Goal: Task Accomplishment & Management: Manage account settings

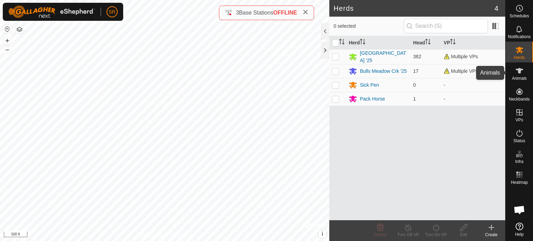
click at [516, 70] on icon at bounding box center [519, 71] width 8 height 6
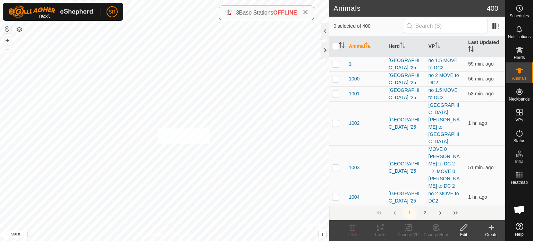
checkbox input "true"
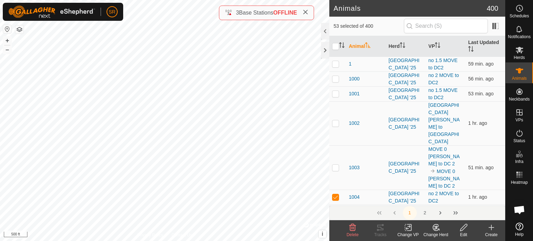
checkbox input "true"
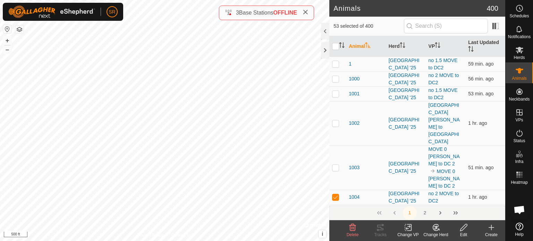
checkbox input "true"
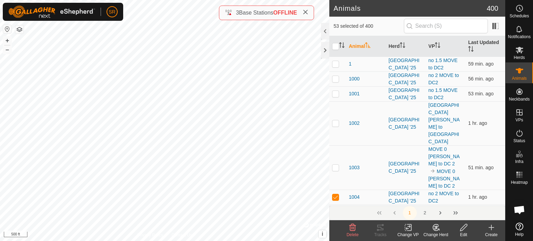
checkbox input "true"
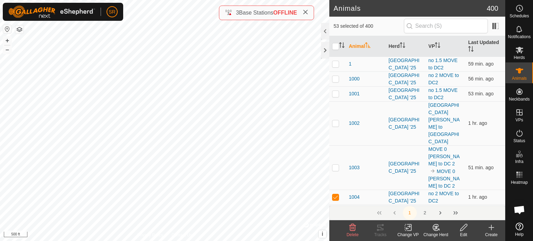
checkbox input "true"
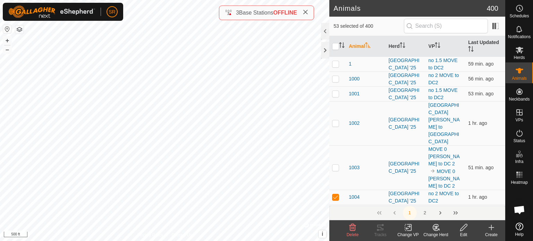
checkbox input "true"
click at [178, 140] on div "6045 3850998629 [GEOGRAPHIC_DATA] '25 no 1.5 MOVE to DC2 + – ⇧ i © Mapbox , © O…" at bounding box center [164, 120] width 329 height 241
checkbox input "true"
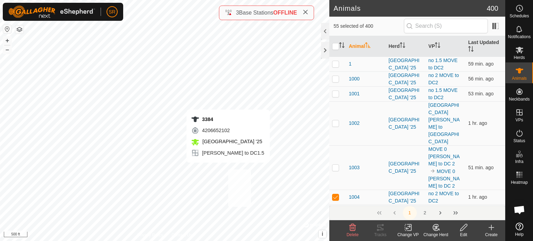
click at [227, 169] on div "3384 4206652102 [GEOGRAPHIC_DATA] '25 [PERSON_NAME] to DC1.5 + – ⇧ i © Mapbox ,…" at bounding box center [164, 120] width 329 height 241
checkbox input "true"
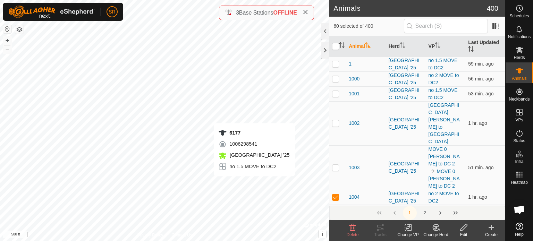
click at [254, 183] on div "6177 1006298541 [GEOGRAPHIC_DATA] '25 no 1.5 MOVE to DC2 + – ⇧ i © Mapbox , © O…" at bounding box center [164, 120] width 329 height 241
click at [216, 87] on div "6111 1920103016 [GEOGRAPHIC_DATA] '25 no 2 MOVE to DC2 + – ⇧ i © Mapbox , © Ope…" at bounding box center [164, 120] width 329 height 241
checkbox input "true"
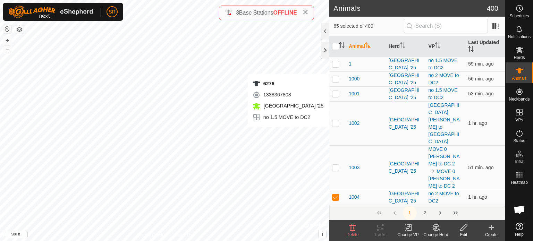
click at [298, 134] on div "6276 1338367808 [GEOGRAPHIC_DATA] '25 no 1.5 MOVE to DC2 + – ⇧ i © Mapbox , © O…" at bounding box center [164, 120] width 329 height 241
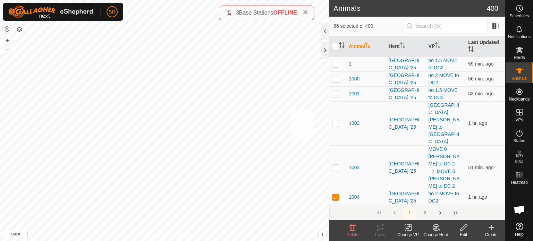
click at [290, 111] on div "6099 1447834051 [GEOGRAPHIC_DATA] '25 DC2 + – ⇧ i © Mapbox , © OpenStreetMap , …" at bounding box center [164, 120] width 329 height 241
checkbox input "true"
click at [405, 228] on icon at bounding box center [408, 227] width 9 height 8
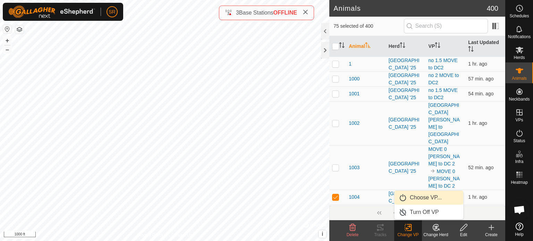
click at [420, 198] on link "Choose VP..." at bounding box center [428, 198] width 69 height 14
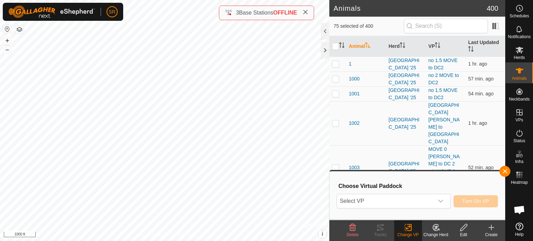
click at [420, 198] on span "Select VP" at bounding box center [385, 201] width 97 height 14
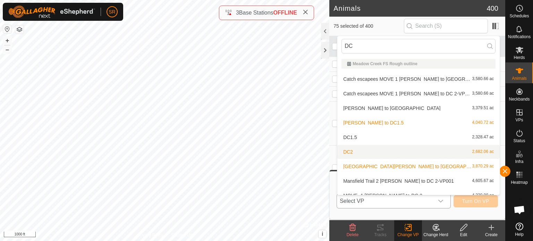
type input "DC"
click at [356, 152] on li "DC2 2,682.06 ac" at bounding box center [418, 152] width 162 height 14
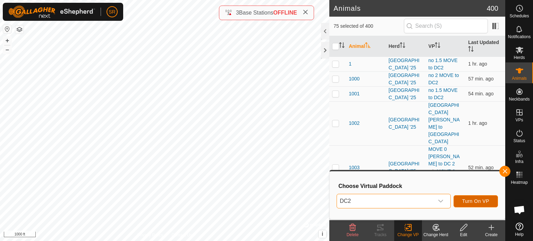
click at [484, 203] on span "Turn On VP" at bounding box center [475, 201] width 27 height 6
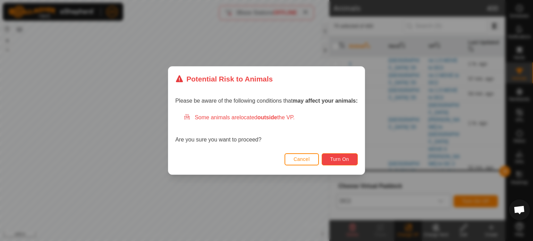
click at [330, 159] on span "Turn On" at bounding box center [339, 159] width 19 height 6
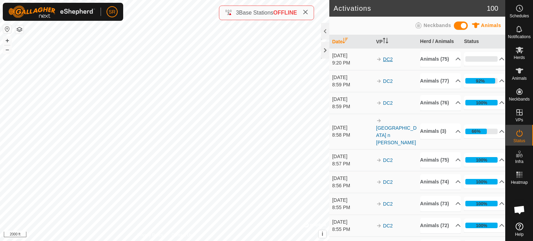
click at [387, 62] on link "DC2" at bounding box center [388, 60] width 10 height 6
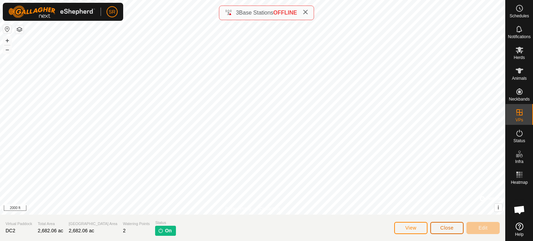
click at [447, 226] on span "Close" at bounding box center [446, 228] width 13 height 6
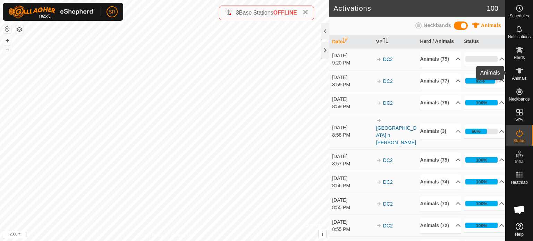
drag, startPoint x: 522, startPoint y: 72, endPoint x: 508, endPoint y: 78, distance: 15.7
click at [521, 72] on icon at bounding box center [519, 71] width 8 height 8
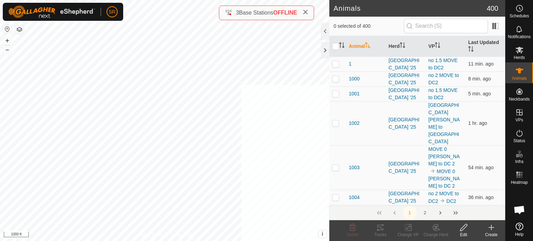
click at [359, 241] on html "SR Schedules Notifications Herds Animals Neckbands VPs Status Infra Heatmap Hel…" at bounding box center [266, 120] width 533 height 241
checkbox input "true"
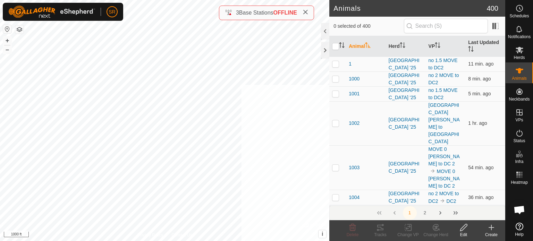
checkbox input "true"
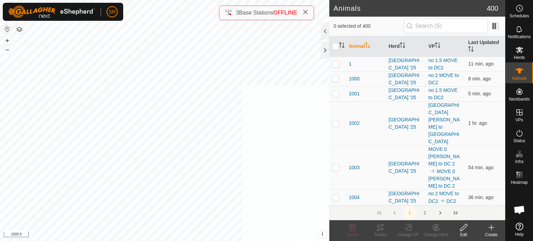
checkbox input "true"
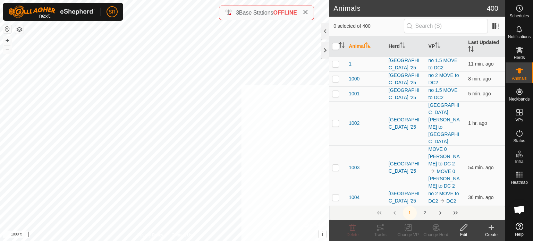
checkbox input "true"
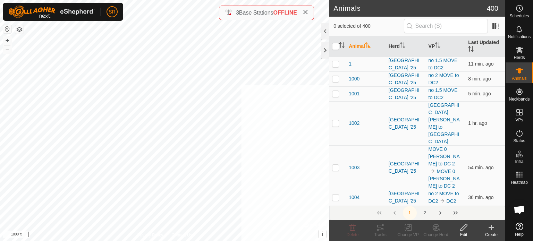
checkbox input "true"
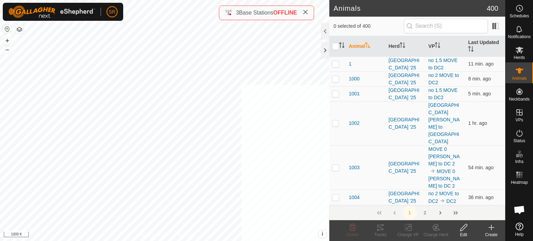
checkbox input "true"
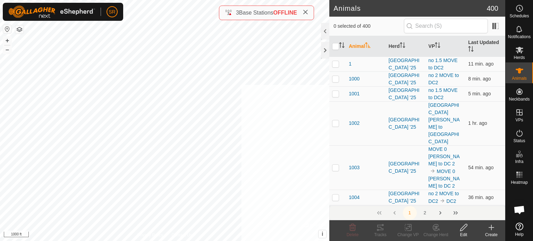
checkbox input "true"
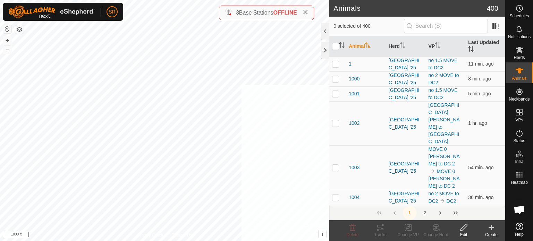
checkbox input "true"
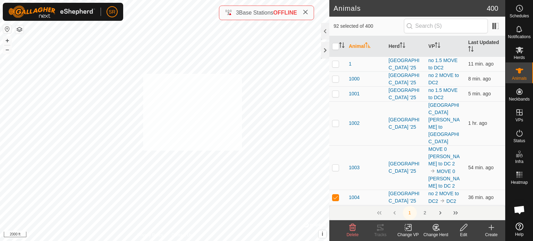
checkbox input "true"
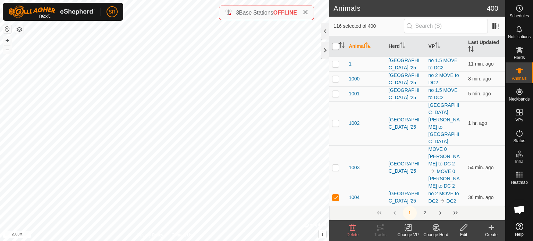
click at [333, 45] on input "checkbox" at bounding box center [335, 46] width 7 height 7
checkbox input "true"
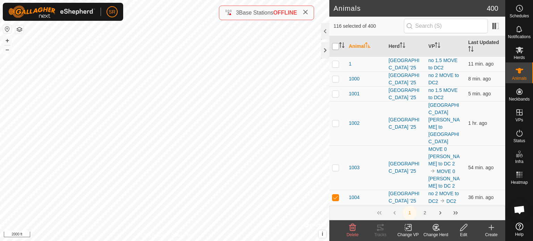
checkbox input "true"
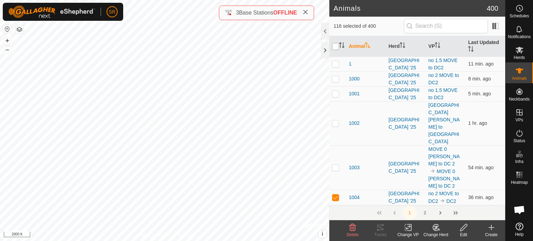
checkbox input "true"
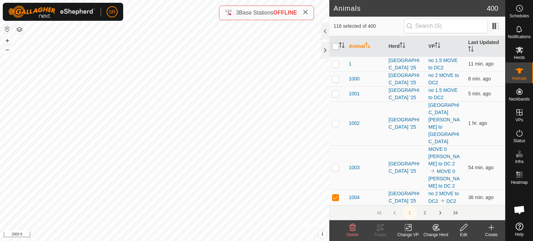
checkbox input "true"
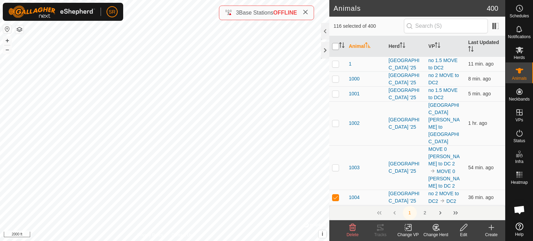
checkbox input "true"
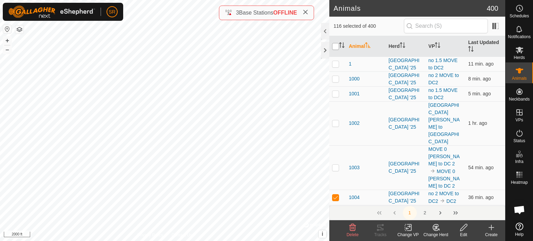
checkbox input "true"
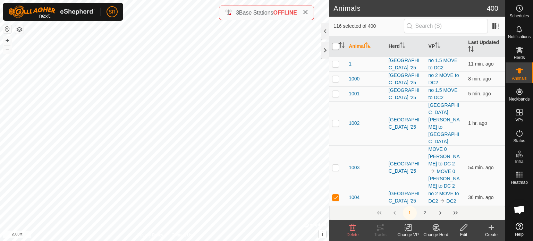
checkbox input "true"
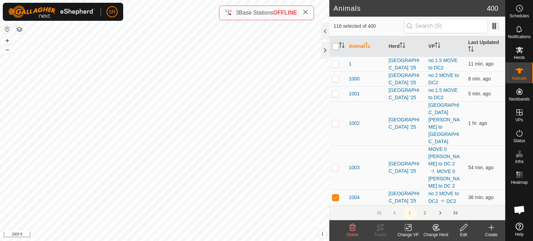
checkbox input "true"
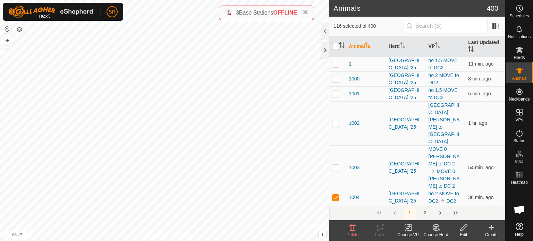
checkbox input "true"
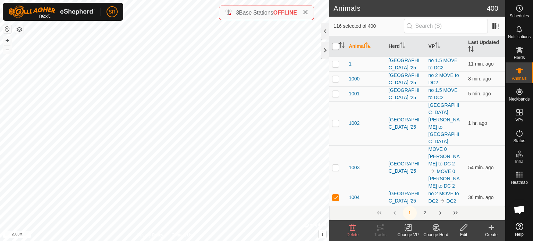
checkbox input "true"
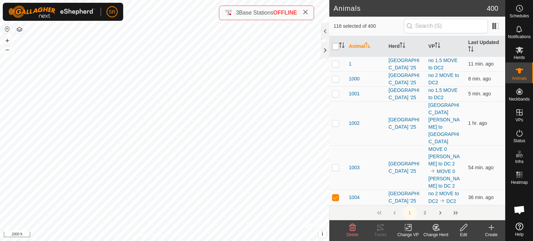
checkbox input "true"
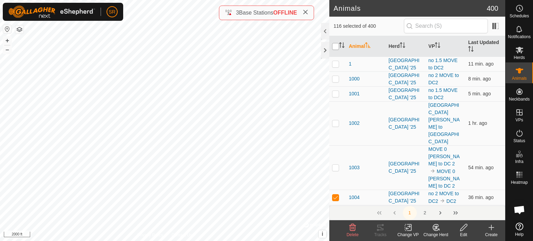
checkbox input "true"
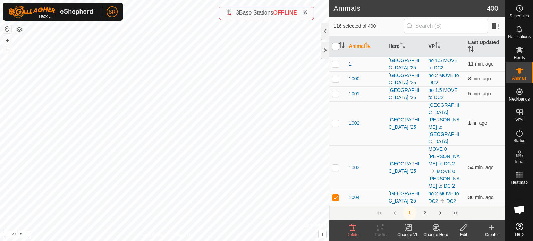
checkbox input "true"
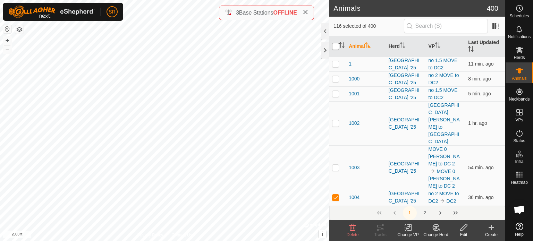
checkbox input "true"
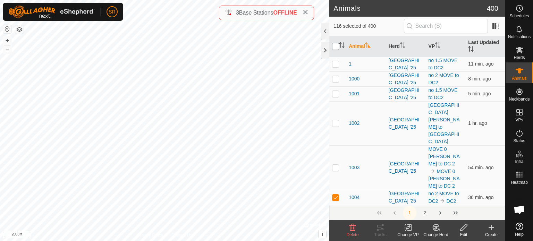
checkbox input "true"
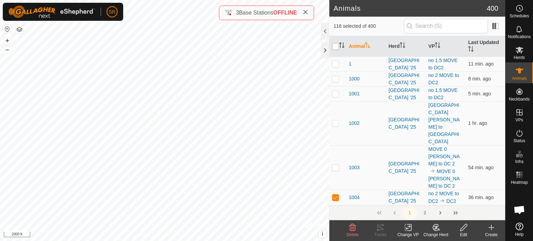
checkbox input "true"
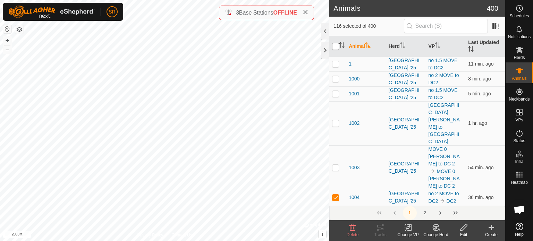
checkbox input "true"
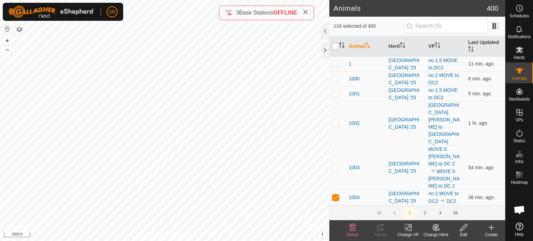
checkbox input "true"
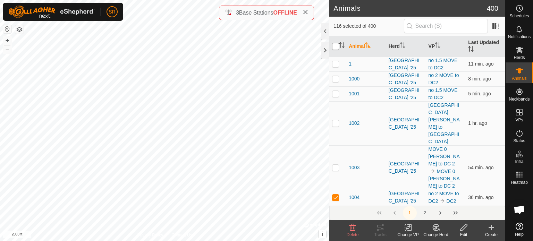
checkbox input "true"
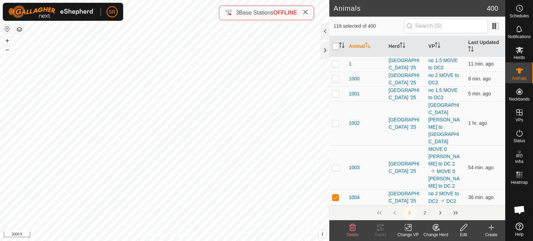
checkbox input "true"
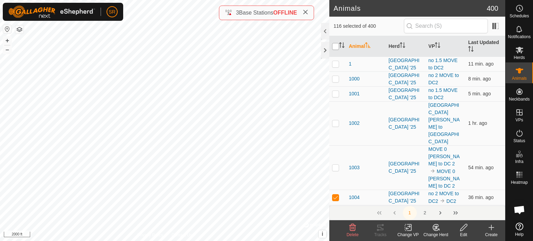
checkbox input "true"
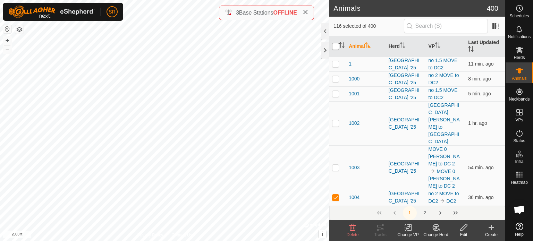
checkbox input "true"
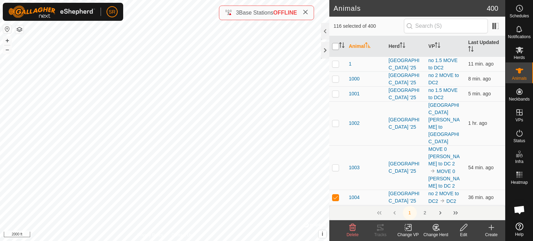
checkbox input "true"
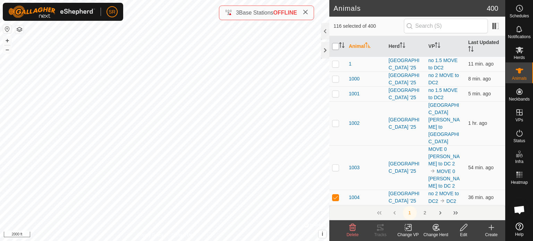
checkbox input "true"
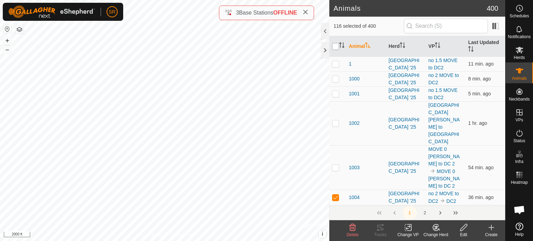
click at [333, 45] on input "checkbox" at bounding box center [335, 46] width 7 height 7
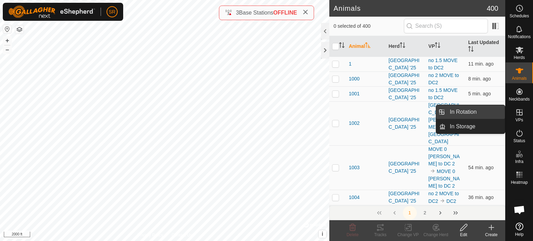
click at [495, 109] on link "In Rotation" at bounding box center [474, 112] width 59 height 14
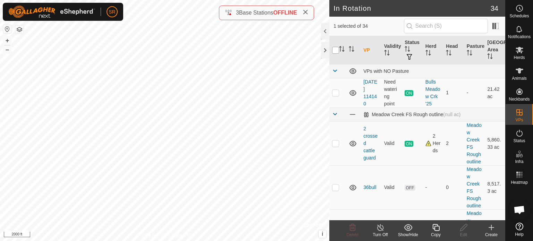
click at [336, 48] on input "checkbox" at bounding box center [335, 50] width 7 height 7
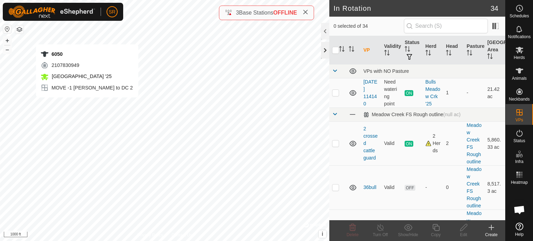
click at [87, 104] on div "6050 2107830949 [GEOGRAPHIC_DATA] '25 MOVE -1 [PERSON_NAME] to DC 2 + – ⇧ i © M…" at bounding box center [164, 120] width 329 height 241
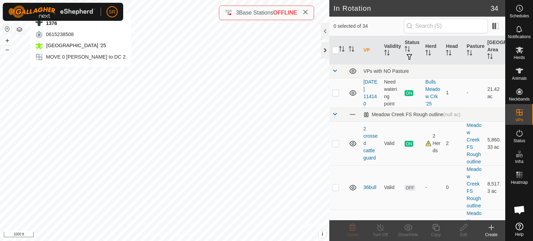
click at [80, 74] on div "1376 0615238508 [GEOGRAPHIC_DATA] '25 MOVE 0 [PERSON_NAME] to DC 2 + – ⇧ i © Ma…" at bounding box center [164, 120] width 329 height 241
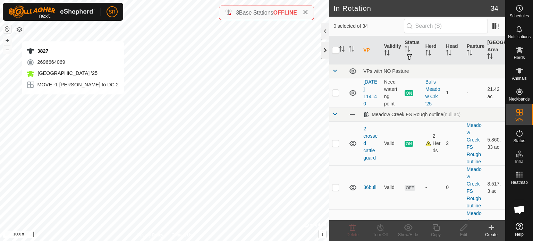
click at [72, 101] on div "3827 2696664069 [GEOGRAPHIC_DATA] '25 MOVE -1 [PERSON_NAME] to DC 2 + – ⇧ i © M…" at bounding box center [164, 120] width 329 height 241
click at [70, 102] on div "3827 2696664069 [GEOGRAPHIC_DATA] '25 MOVE -1 [PERSON_NAME] to DC 2 + – ⇧ i © M…" at bounding box center [164, 120] width 329 height 241
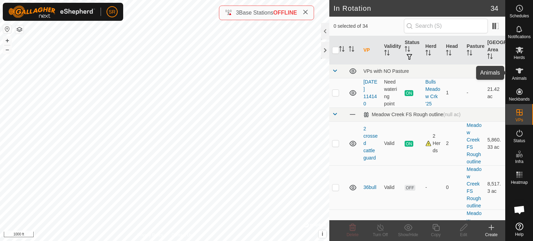
click at [517, 78] on span "Animals" at bounding box center [518, 78] width 15 height 4
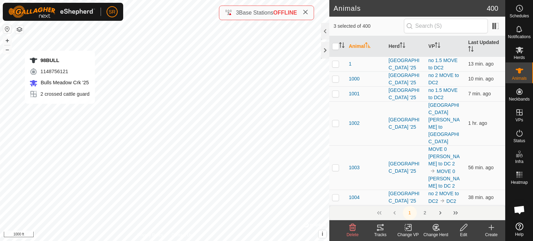
click at [60, 44] on div "98BULL 1148756121 Bulls Meadow Crk '25 2 crossed cattle guard + – ⇧ i © Mapbox …" at bounding box center [164, 120] width 329 height 241
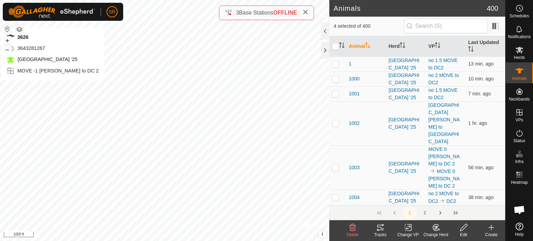
click at [53, 87] on div "3626 3643281267 [GEOGRAPHIC_DATA] '25 MOVE -1 [PERSON_NAME] to DC 2 + – ⇧ i © M…" at bounding box center [164, 120] width 329 height 241
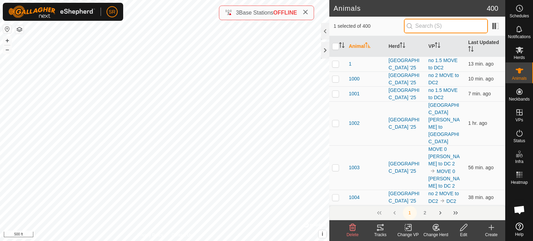
click at [429, 28] on input "text" at bounding box center [446, 26] width 84 height 15
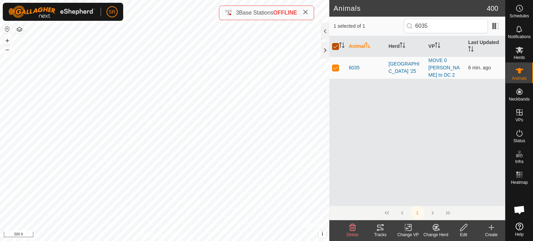
click at [332, 45] on input "checkbox" at bounding box center [335, 46] width 7 height 7
click at [271, 96] on div "W5066 1405272463 [GEOGRAPHIC_DATA] '25 no 1.5 MOVE to DC2 + – ⇧ i © Mapbox , © …" at bounding box center [164, 120] width 329 height 241
click at [247, 0] on html "SR Schedules Notifications Herds Animals Neckbands VPs Status Infra Heatmap Hel…" at bounding box center [266, 120] width 533 height 241
click at [231, 76] on div "1010 3416933137 [GEOGRAPHIC_DATA] '25 Move 1 [PERSON_NAME] to DC 2 + – ⇧ i © Ma…" at bounding box center [164, 120] width 329 height 241
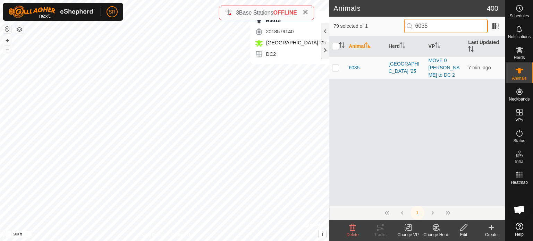
drag, startPoint x: 430, startPoint y: 25, endPoint x: 408, endPoint y: 28, distance: 22.4
click at [408, 28] on p-iconfield "6035" at bounding box center [446, 26] width 84 height 15
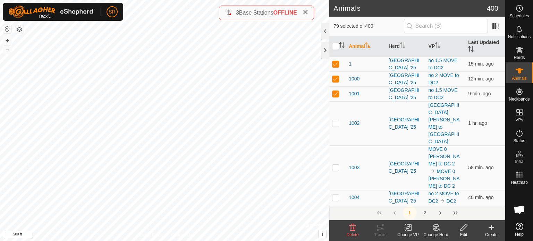
click at [408, 229] on icon at bounding box center [408, 227] width 9 height 8
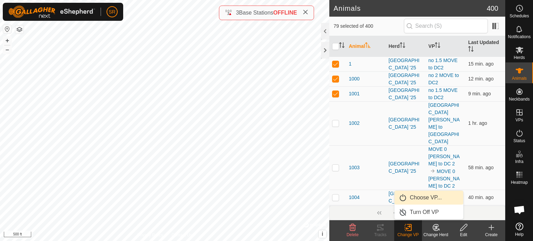
click at [421, 196] on link "Choose VP..." at bounding box center [428, 198] width 69 height 14
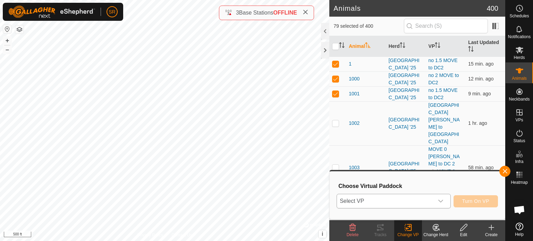
click at [404, 199] on span "Select VP" at bounding box center [385, 201] width 97 height 14
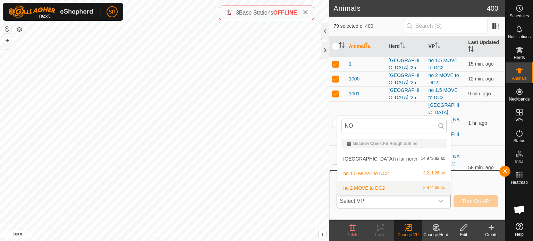
click at [367, 186] on li "no 2 MOVE to DC2 2,974.63 ac" at bounding box center [393, 188] width 113 height 14
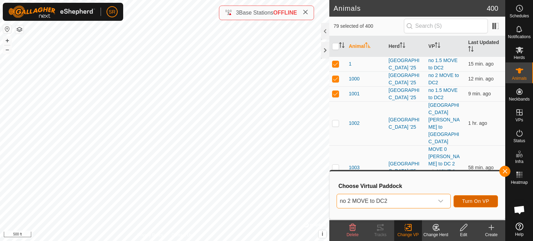
click at [473, 198] on button "Turn On VP" at bounding box center [475, 201] width 44 height 12
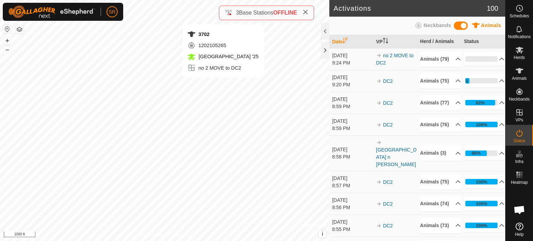
click at [223, 84] on div "3702 1202105265 [GEOGRAPHIC_DATA] '25 no 2 MOVE to DC2 + – ⇧ i © Mapbox , © Ope…" at bounding box center [164, 120] width 329 height 241
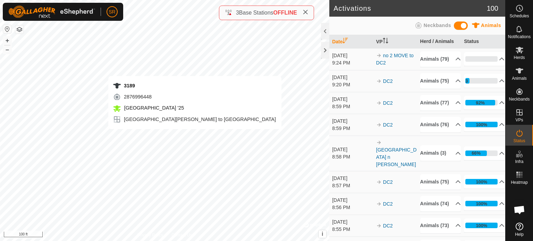
click at [195, 136] on div "3189 2876996448 [GEOGRAPHIC_DATA] '25 [GEOGRAPHIC_DATA][PERSON_NAME] to [GEOGRA…" at bounding box center [164, 120] width 329 height 241
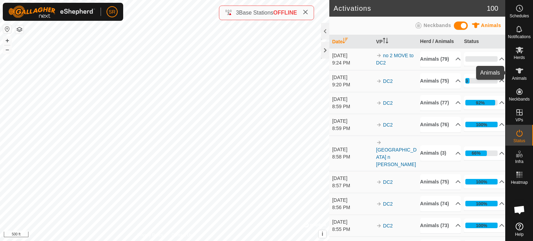
click at [520, 75] on es-animals-svg-icon at bounding box center [519, 70] width 12 height 11
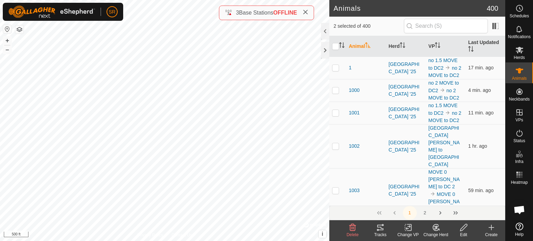
click at [408, 229] on icon at bounding box center [408, 227] width 9 height 8
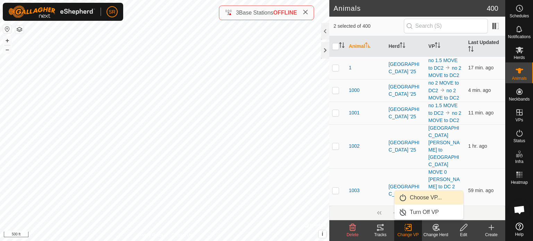
click at [414, 198] on link "Choose VP..." at bounding box center [428, 198] width 69 height 14
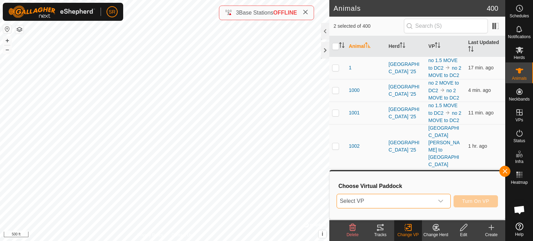
click at [397, 197] on span "Select VP" at bounding box center [385, 201] width 97 height 14
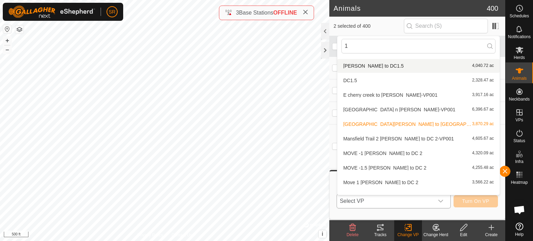
scroll to position [111, 0]
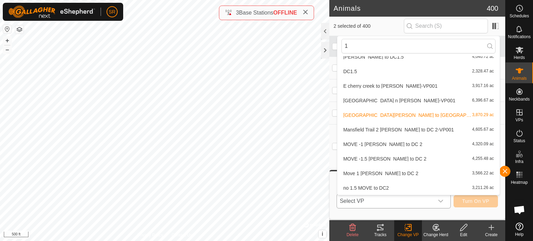
click at [370, 175] on li "Move 1 [PERSON_NAME] to DC 2 3,566.22 ac" at bounding box center [418, 173] width 162 height 14
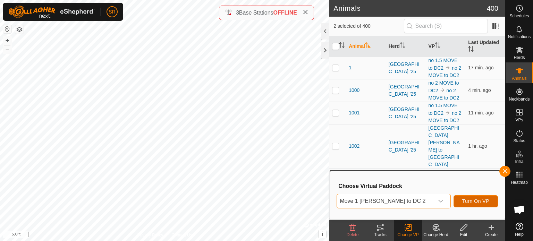
click at [476, 200] on span "Turn On VP" at bounding box center [475, 201] width 27 height 6
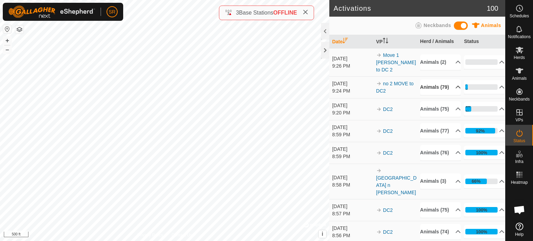
click at [447, 94] on p-accordion-header "Animals (79)" at bounding box center [440, 87] width 41 height 16
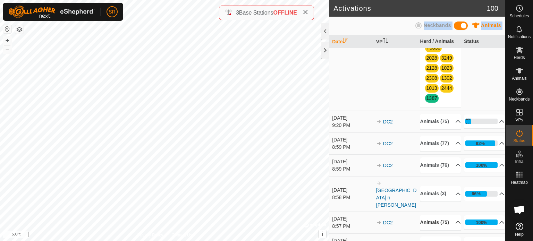
scroll to position [484, 0]
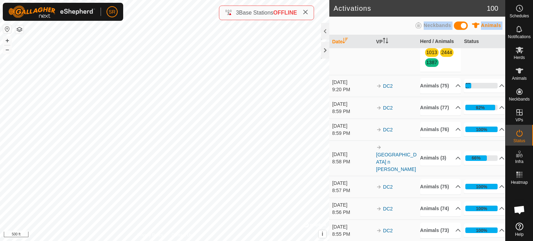
drag, startPoint x: 423, startPoint y: 104, endPoint x: 440, endPoint y: 68, distance: 39.3
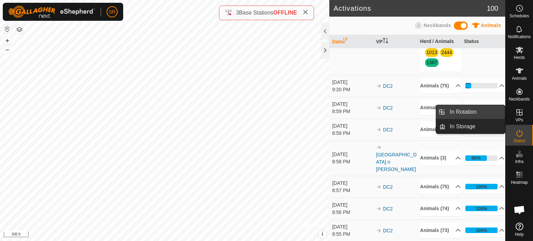
click at [484, 112] on link "In Rotation" at bounding box center [474, 112] width 59 height 14
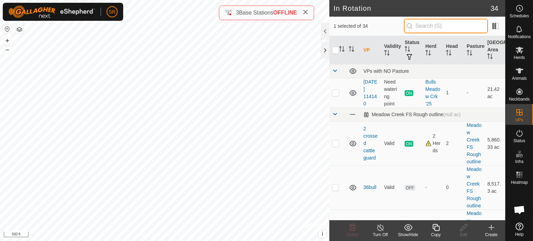
click at [446, 23] on input "text" at bounding box center [446, 26] width 84 height 15
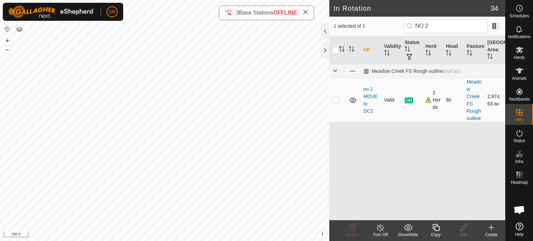
click at [332, 100] on p-checkbox at bounding box center [335, 100] width 7 height 6
click at [334, 49] on input "checkbox" at bounding box center [335, 50] width 7 height 7
click at [438, 232] on div "Copy" at bounding box center [436, 235] width 28 height 6
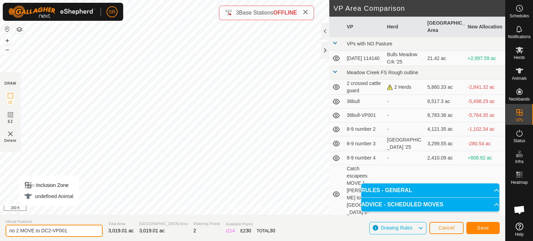
click at [9, 232] on input "no 2 MOVE to DC2-VP001" at bounding box center [54, 231] width 97 height 12
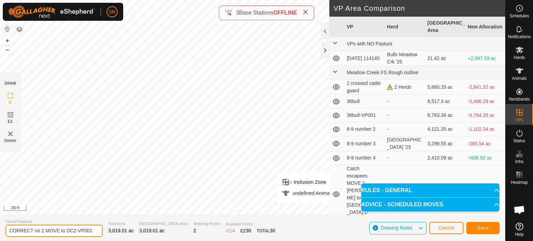
click at [94, 230] on input "CORRECT no 2 MOVE to DC2-VP001" at bounding box center [54, 231] width 97 height 12
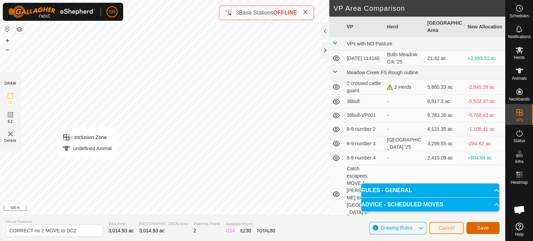
click at [494, 227] on button "Save" at bounding box center [482, 228] width 33 height 12
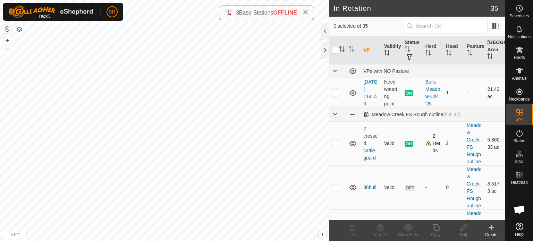
click at [384, 169] on div "In Rotation 35 0 selected of 35 VP Validity Status Herd Head Pasture [GEOGRAPHI…" at bounding box center [252, 120] width 505 height 241
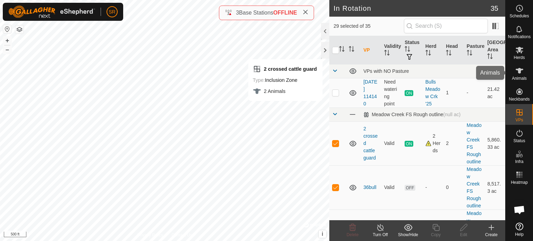
click at [518, 75] on icon at bounding box center [519, 71] width 8 height 8
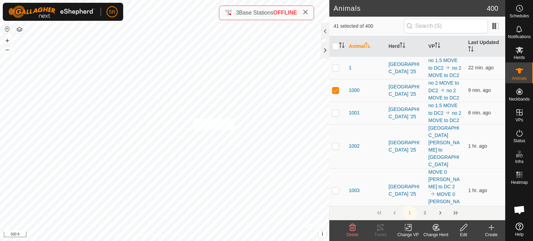
click at [193, 119] on div "4049 1974670321 [GEOGRAPHIC_DATA] '25 Move 1 [PERSON_NAME] to DC 2 + – ⇧ i © Ma…" at bounding box center [164, 120] width 329 height 241
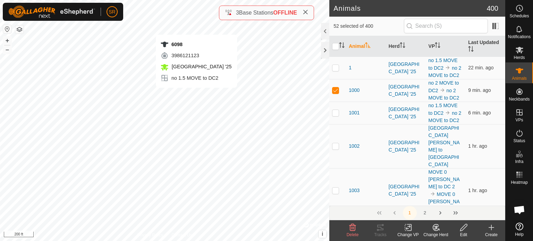
click at [196, 95] on div "6098 3986121123 [GEOGRAPHIC_DATA] '25 no 1.5 MOVE to DC2 + – ⇧ i © Mapbox , © O…" at bounding box center [164, 120] width 329 height 241
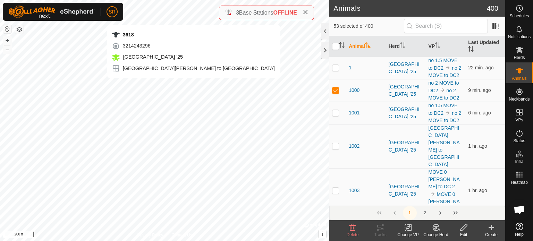
click at [193, 85] on div "3618 3214243296 [GEOGRAPHIC_DATA] '25 [GEOGRAPHIC_DATA][PERSON_NAME] to [GEOGRA…" at bounding box center [164, 120] width 329 height 241
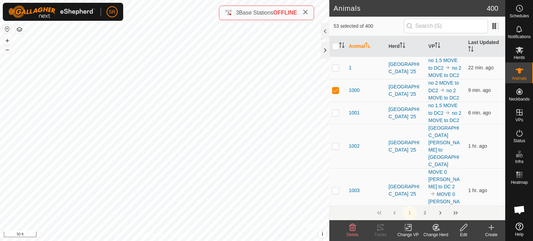
click at [197, 92] on div "W244 1564231837 [GEOGRAPHIC_DATA] '25 no 1.5 MOVE to DC2 + – ⇧ i © Mapbox , © O…" at bounding box center [164, 120] width 329 height 241
click at [200, 93] on div "3618 3214243296 [GEOGRAPHIC_DATA] '25 [GEOGRAPHIC_DATA][PERSON_NAME] to [GEOGRA…" at bounding box center [164, 120] width 329 height 241
click at [226, 123] on div "6098 3986121123 [GEOGRAPHIC_DATA] '25 no 1.5 MOVE to DC2 + – ⇧ i © Mapbox , © O…" at bounding box center [164, 120] width 329 height 241
click at [334, 44] on input "checkbox" at bounding box center [335, 46] width 7 height 7
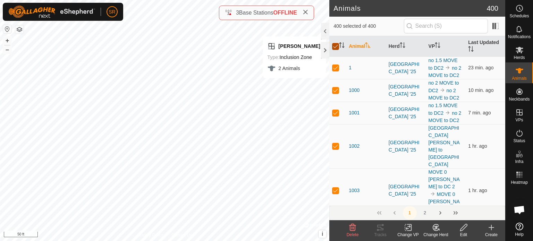
click at [334, 44] on input "checkbox" at bounding box center [335, 46] width 7 height 7
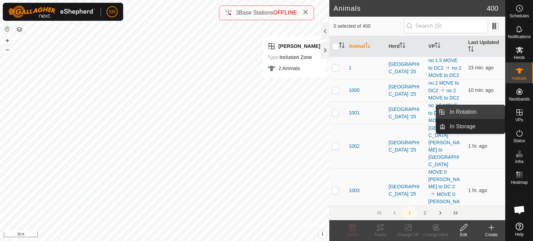
click at [500, 111] on link "In Rotation" at bounding box center [474, 112] width 59 height 14
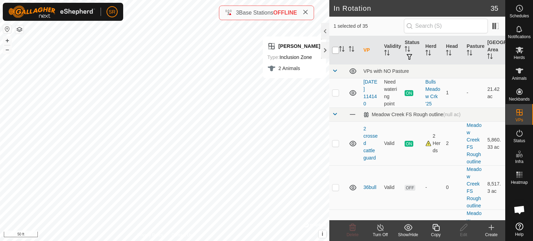
click at [338, 50] on input "checkbox" at bounding box center [335, 50] width 7 height 7
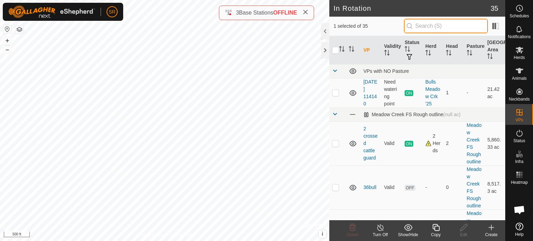
click at [451, 28] on input "text" at bounding box center [446, 26] width 84 height 15
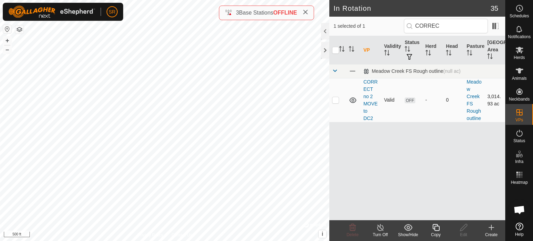
click at [336, 97] on p-checkbox at bounding box center [335, 100] width 7 height 6
click at [333, 48] on input "checkbox" at bounding box center [335, 50] width 7 height 7
click at [460, 230] on icon at bounding box center [463, 227] width 9 height 8
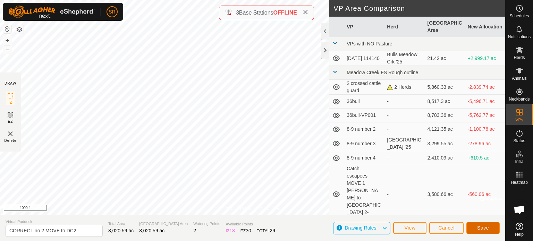
click at [494, 224] on button "Save" at bounding box center [482, 228] width 33 height 12
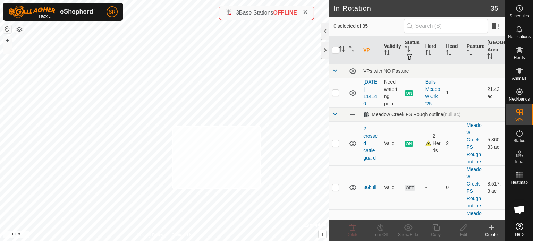
click at [172, 126] on div "2434 3604408479 [GEOGRAPHIC_DATA] '25 MOVE -1 [PERSON_NAME] to DC 2 + – ⇧ i © M…" at bounding box center [164, 120] width 329 height 241
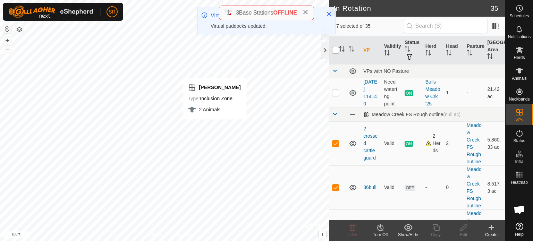
click at [335, 51] on input "checkbox" at bounding box center [335, 50] width 7 height 7
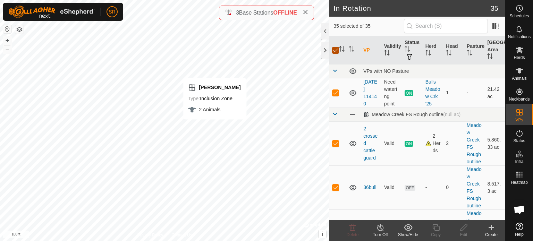
click at [335, 51] on input "checkbox" at bounding box center [335, 50] width 7 height 7
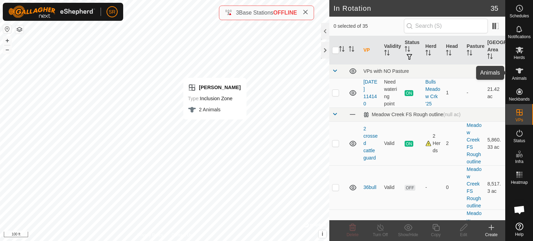
click at [517, 72] on icon at bounding box center [519, 71] width 8 height 8
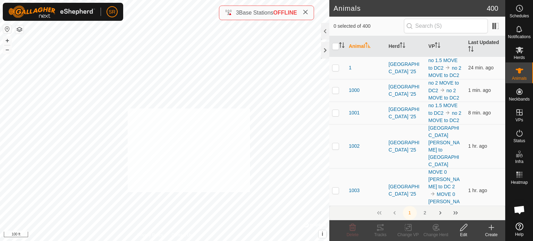
click at [128, 109] on div "[PERSON_NAME] Type: Inclusion Zone 2 Animals + – ⇧ i © Mapbox , © OpenStreetMap…" at bounding box center [164, 120] width 329 height 241
click at [153, 74] on div "6098 3986121123 [GEOGRAPHIC_DATA] '25 no 1.5 MOVE to DC2 + – ⇧ i © Mapbox , © O…" at bounding box center [164, 120] width 329 height 241
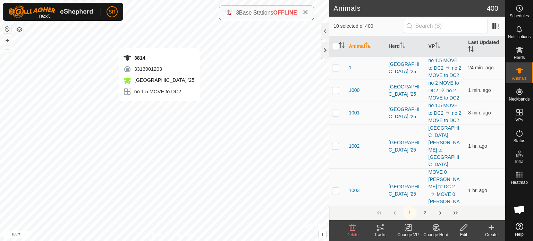
click at [159, 41] on div "3814 3313901203 [GEOGRAPHIC_DATA] '25 no 1.5 MOVE to DC2 + – ⇧ i © Mapbox , © O…" at bounding box center [164, 120] width 329 height 241
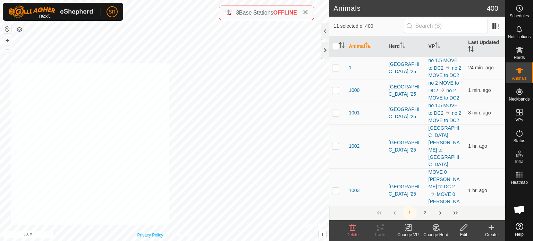
click at [11, 62] on div "2119 2604661243 [GEOGRAPHIC_DATA] '25 [GEOGRAPHIC_DATA][PERSON_NAME] to DC1 + –…" at bounding box center [164, 120] width 329 height 241
click at [160, 84] on div "2229 1627689156 [GEOGRAPHIC_DATA] '25 no 1.5 MOVE to DC2 + – ⇧ i © Mapbox , © O…" at bounding box center [164, 120] width 329 height 241
click at [129, 52] on div "1231 3716274119 [GEOGRAPHIC_DATA] '25 2 crossed cattle guard + – ⇧ i © Mapbox ,…" at bounding box center [164, 120] width 329 height 241
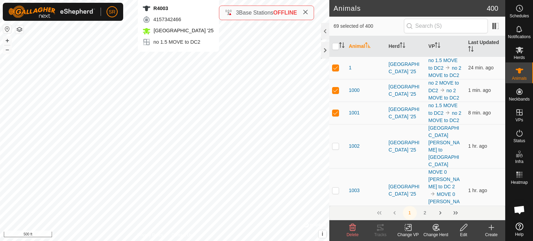
click at [178, 59] on div "R4003 4157342466 [GEOGRAPHIC_DATA] '25 no 1.5 MOVE to DC2 + – ⇧ i © Mapbox , © …" at bounding box center [164, 120] width 329 height 241
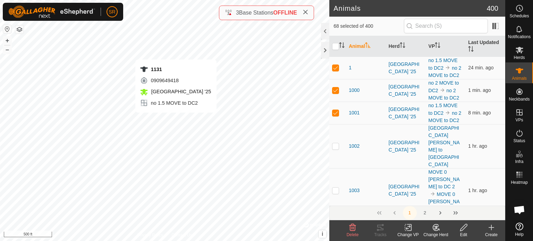
click at [175, 52] on div "1131 0909649418 [GEOGRAPHIC_DATA] '25 no 1.5 MOVE to DC2 + – ⇧ i © Mapbox , © O…" at bounding box center [164, 120] width 329 height 241
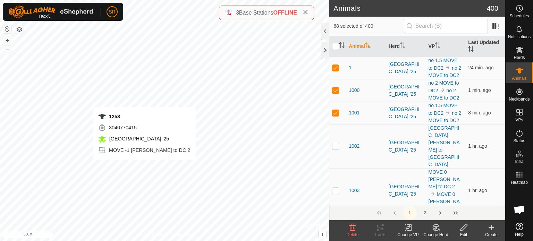
click at [144, 167] on div "1253 3040770415 [GEOGRAPHIC_DATA] '25 MOVE -1 [PERSON_NAME] to DC 2 + – ⇧ i © M…" at bounding box center [164, 120] width 329 height 241
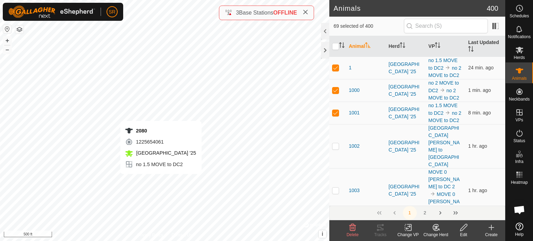
click at [161, 181] on div "2080 1225654061 [GEOGRAPHIC_DATA] '25 no 1.5 MOVE to DC2 + – ⇧ i © Mapbox , © O…" at bounding box center [164, 120] width 329 height 241
click at [170, 81] on div "3850 1137209109 [GEOGRAPHIC_DATA] '25 no 1.5 MOVE to DC2 + – ⇧ i © Mapbox , © O…" at bounding box center [164, 120] width 329 height 241
click at [132, 198] on div "1237 1679404340 [GEOGRAPHIC_DATA] '25 MOVE 0 [PERSON_NAME] to DC 2 + – ⇧ i © Ma…" at bounding box center [164, 120] width 329 height 241
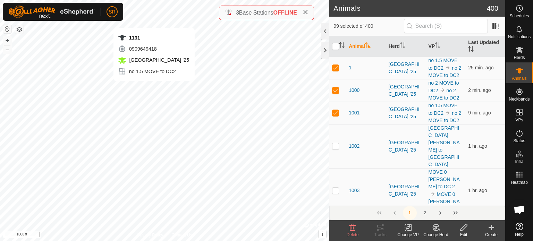
click at [154, 21] on div "1131 0909649418 [GEOGRAPHIC_DATA] '25 no 1.5 MOVE to DC2 + – ⇧ i © Mapbox , © O…" at bounding box center [164, 120] width 329 height 241
click at [407, 231] on rect at bounding box center [408, 227] width 6 height 6
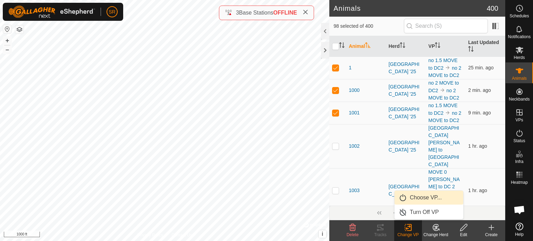
click at [407, 194] on link "Choose VP..." at bounding box center [428, 198] width 69 height 14
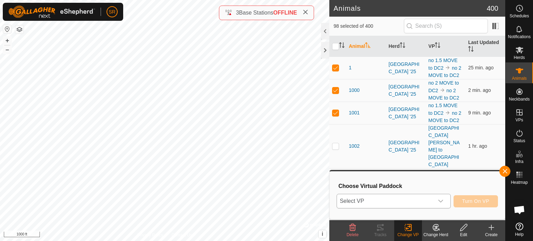
click at [396, 199] on span "Select VP" at bounding box center [385, 201] width 97 height 14
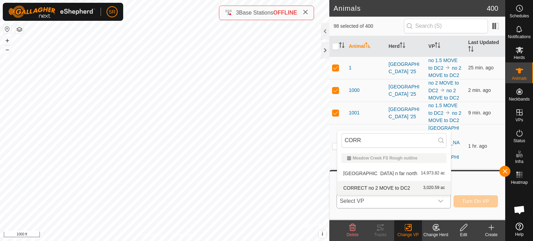
click at [376, 189] on li "CORRECT no 2 MOVE to DC2 3,020.59 ac" at bounding box center [393, 188] width 113 height 14
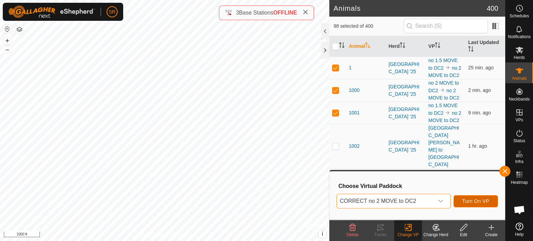
click at [470, 199] on span "Turn On VP" at bounding box center [475, 201] width 27 height 6
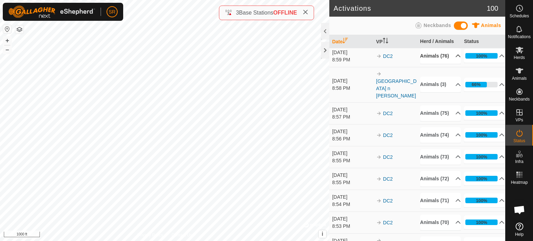
scroll to position [117, 0]
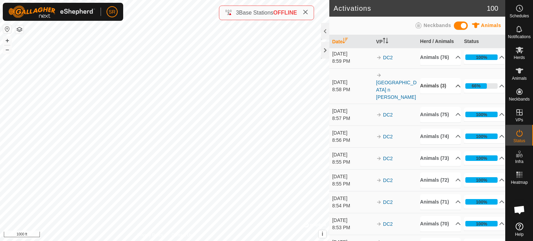
click at [448, 94] on p-accordion-header "Animals (3)" at bounding box center [440, 86] width 41 height 16
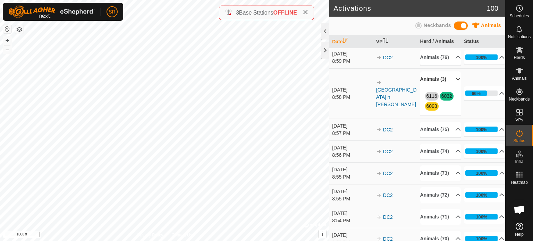
click at [446, 87] on p-accordion-header "Animals (3)" at bounding box center [440, 79] width 41 height 16
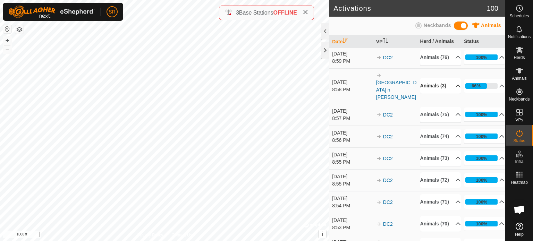
click at [446, 94] on p-accordion-header "Animals (3)" at bounding box center [440, 86] width 41 height 16
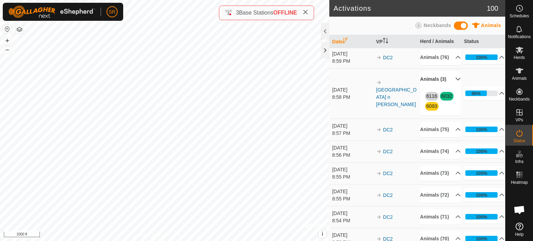
click at [424, 87] on p-accordion-header "Animals (3)" at bounding box center [440, 79] width 41 height 16
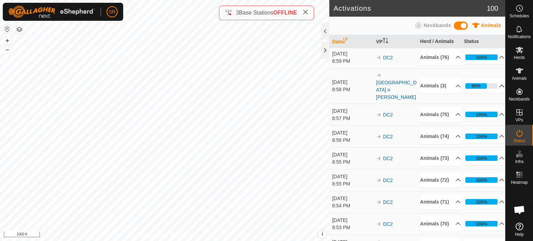
click at [496, 93] on p-accordion-header "66%" at bounding box center [484, 86] width 41 height 14
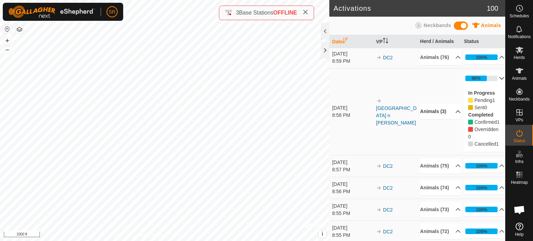
click at [450, 119] on p-accordion-header "Animals (3)" at bounding box center [440, 112] width 41 height 16
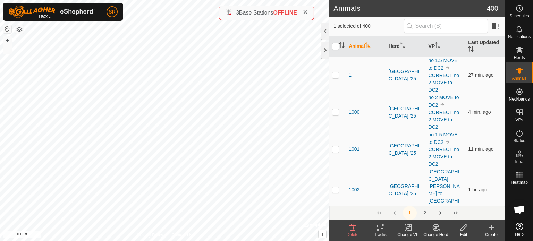
click at [408, 228] on icon at bounding box center [408, 227] width 9 height 8
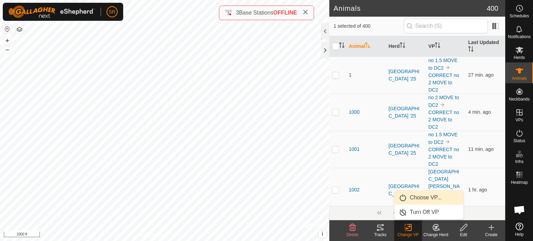
click at [419, 197] on link "Choose VP..." at bounding box center [428, 198] width 69 height 14
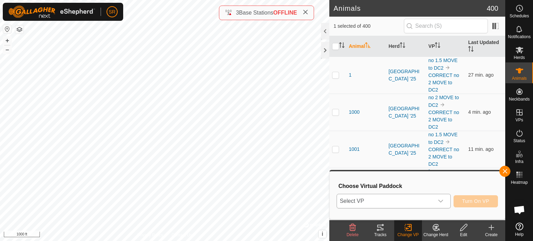
click at [410, 202] on span "Select VP" at bounding box center [385, 201] width 97 height 14
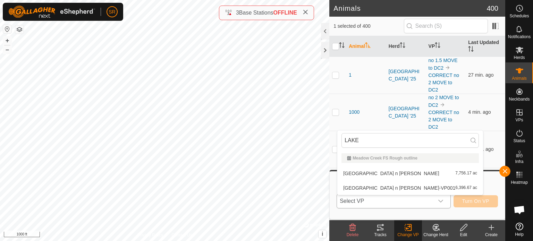
click at [389, 175] on li "[GEOGRAPHIC_DATA] n [PERSON_NAME] 7,756.17 ac" at bounding box center [410, 173] width 146 height 14
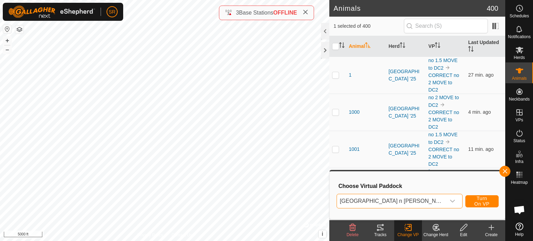
click at [445, 204] on div "dropdown trigger" at bounding box center [452, 201] width 14 height 14
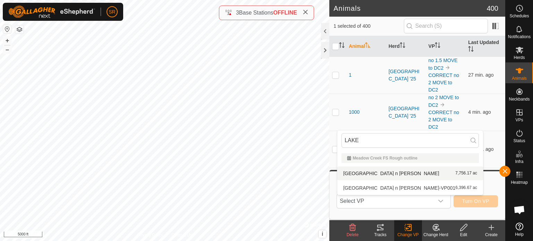
click at [401, 173] on li "[GEOGRAPHIC_DATA] n [PERSON_NAME] 7,756.17 ac" at bounding box center [410, 173] width 146 height 14
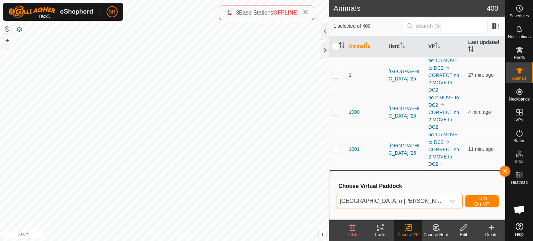
click at [385, 200] on span "[GEOGRAPHIC_DATA] n [PERSON_NAME]" at bounding box center [391, 201] width 109 height 14
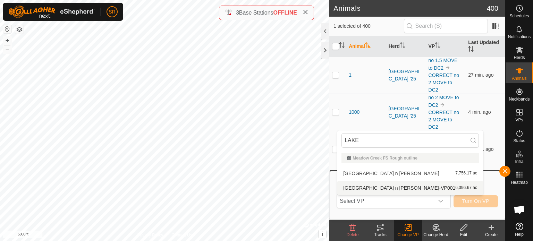
click at [390, 187] on li "[GEOGRAPHIC_DATA] n [PERSON_NAME]-VP001 6,396.67 ac" at bounding box center [410, 188] width 146 height 14
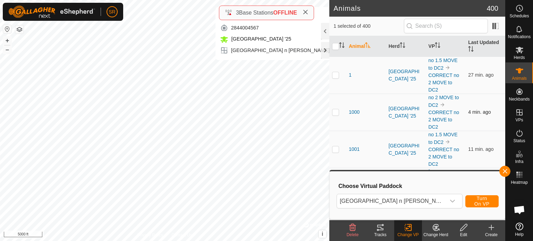
click at [275, 67] on div "6032 2844004567 [GEOGRAPHIC_DATA] '25 [GEOGRAPHIC_DATA] n [PERSON_NAME] + – ⇧ i…" at bounding box center [164, 120] width 329 height 241
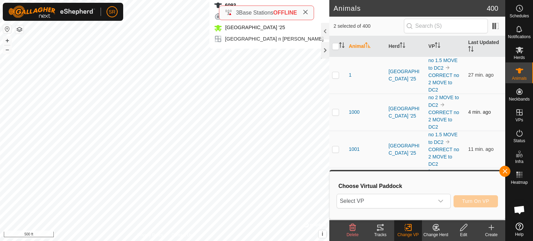
click at [269, 55] on div "6093 3735758803 [GEOGRAPHIC_DATA] '25 [GEOGRAPHIC_DATA] n [PERSON_NAME] + – ⇧ i…" at bounding box center [164, 120] width 329 height 241
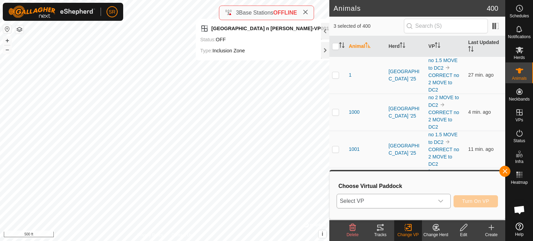
click at [436, 201] on div "dropdown trigger" at bounding box center [440, 201] width 14 height 14
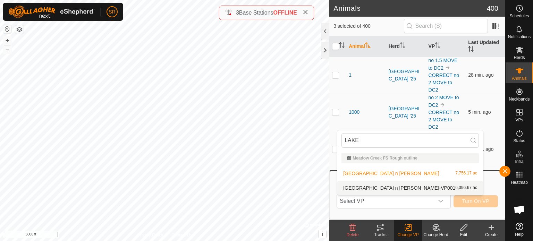
click at [366, 184] on li "[GEOGRAPHIC_DATA] n [PERSON_NAME]-VP001 6,396.67 ac" at bounding box center [410, 188] width 146 height 14
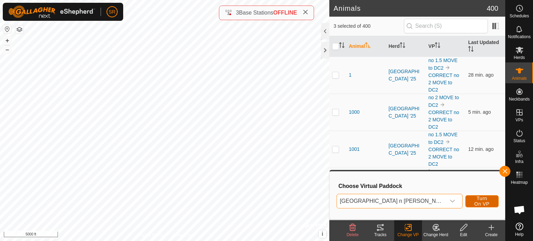
click at [476, 199] on span "Turn On VP" at bounding box center [482, 201] width 16 height 11
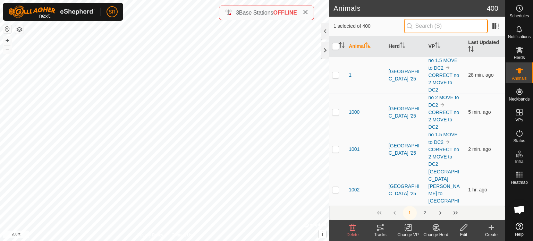
click at [436, 29] on input "text" at bounding box center [446, 26] width 84 height 15
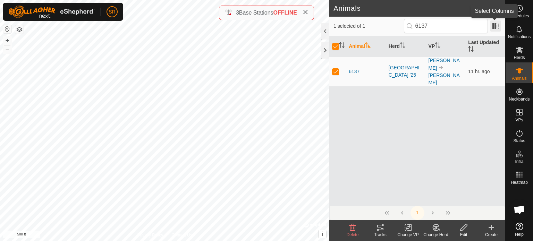
click at [498, 29] on span at bounding box center [495, 25] width 11 height 11
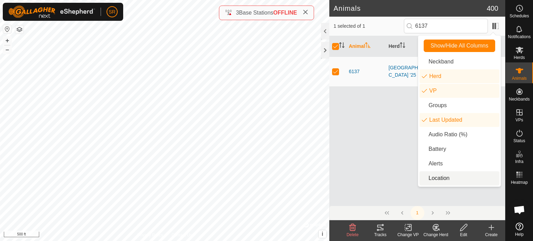
click at [458, 174] on li "Location" at bounding box center [459, 178] width 80 height 14
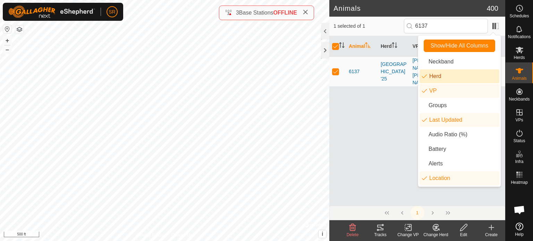
click at [384, 114] on div "Animal Herd VP Last Updated Location [STREET_ADDRESS][PERSON_NAME][PERSON_NAME]…" at bounding box center [417, 121] width 176 height 170
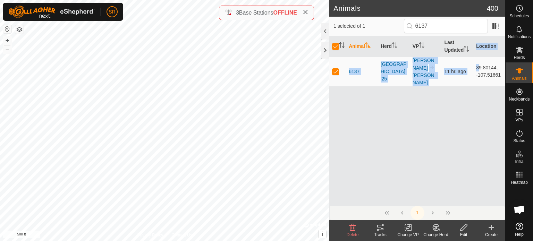
drag, startPoint x: 475, startPoint y: 70, endPoint x: 498, endPoint y: 88, distance: 29.3
click at [498, 88] on div "Animal Herd VP Last Updated Location [STREET_ADDRESS][PERSON_NAME][PERSON_NAME]…" at bounding box center [417, 121] width 176 height 170
copy table "Animal Herd VP Last Updated Location [STREET_ADDRESS][PERSON_NAME][PERSON_NAME]…"
